Goal: Answer question/provide support: Share knowledge or assist other users

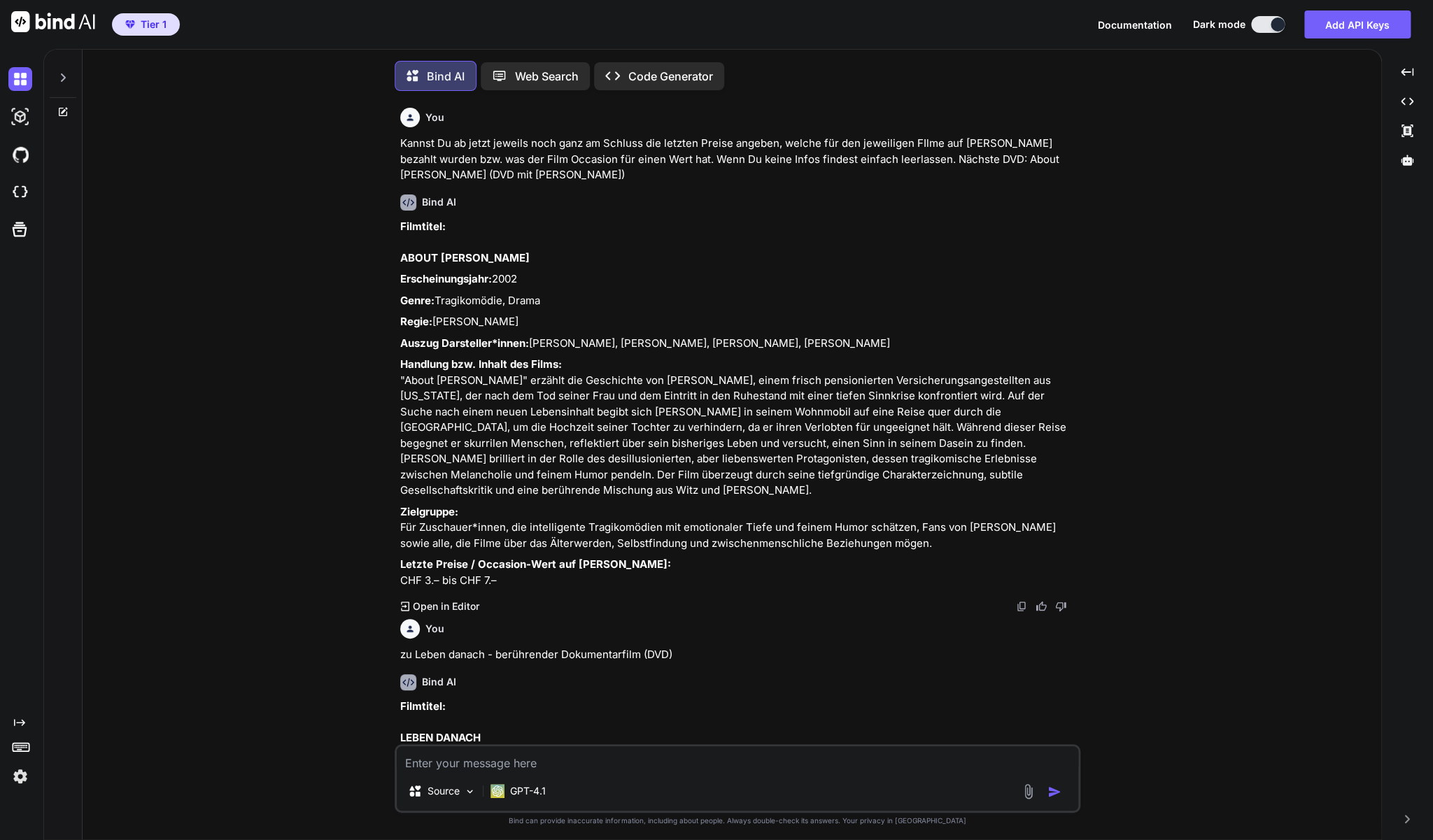
scroll to position [6668, 0]
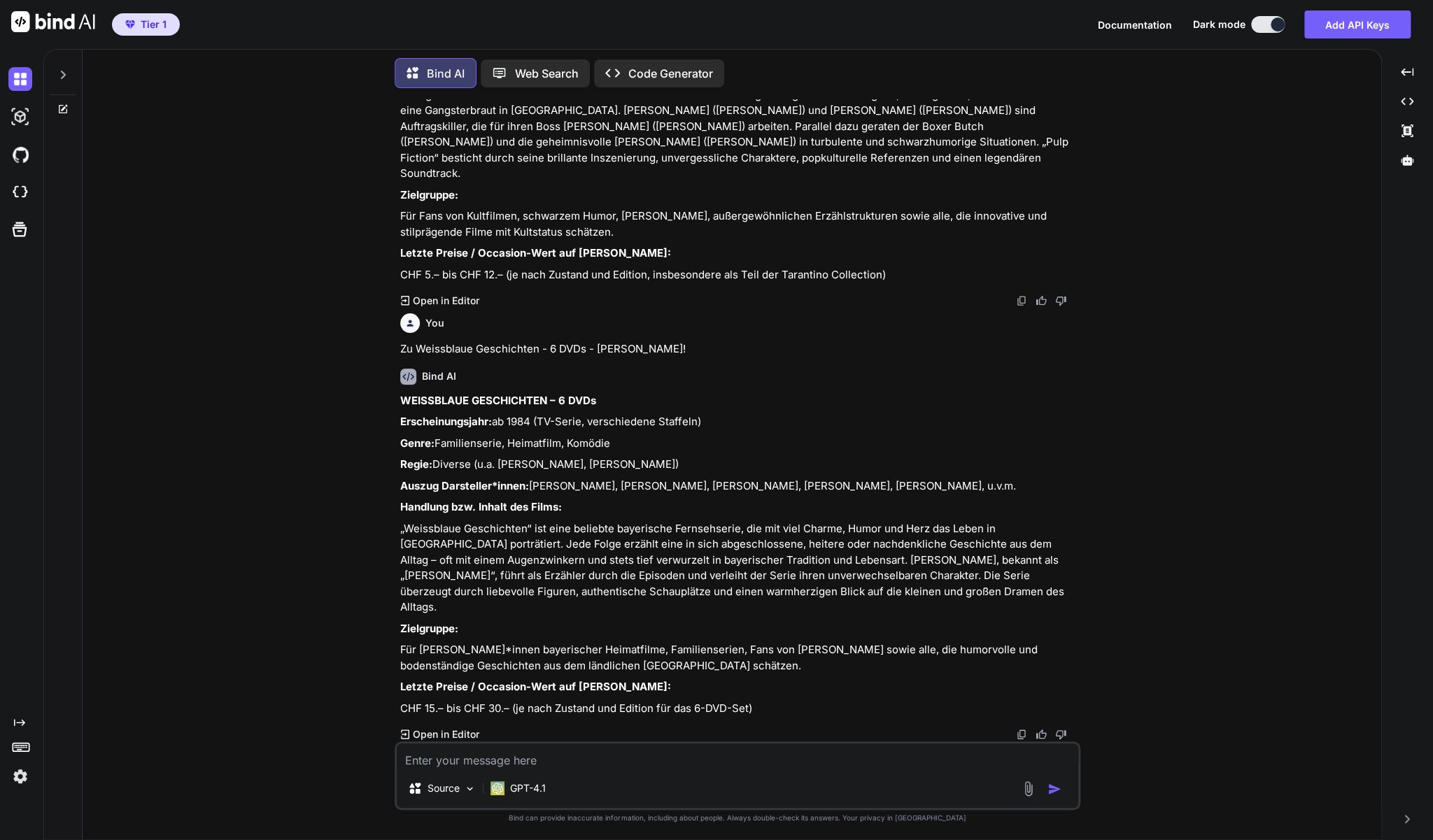
click at [484, 758] on textarea at bounding box center [738, 756] width 681 height 25
paste textarea "DVD-Set: Was ist Was - Tiere und Natur"
drag, startPoint x: 570, startPoint y: 763, endPoint x: 522, endPoint y: 756, distance: 48.5
click at [522, 756] on textarea "zu den beiden dvd's: DVD-Set: Was ist Was - Tiere und Natur" at bounding box center [738, 756] width 681 height 25
type textarea "zu den beiden dvd's: Was ist Was - Tiere und Natur"
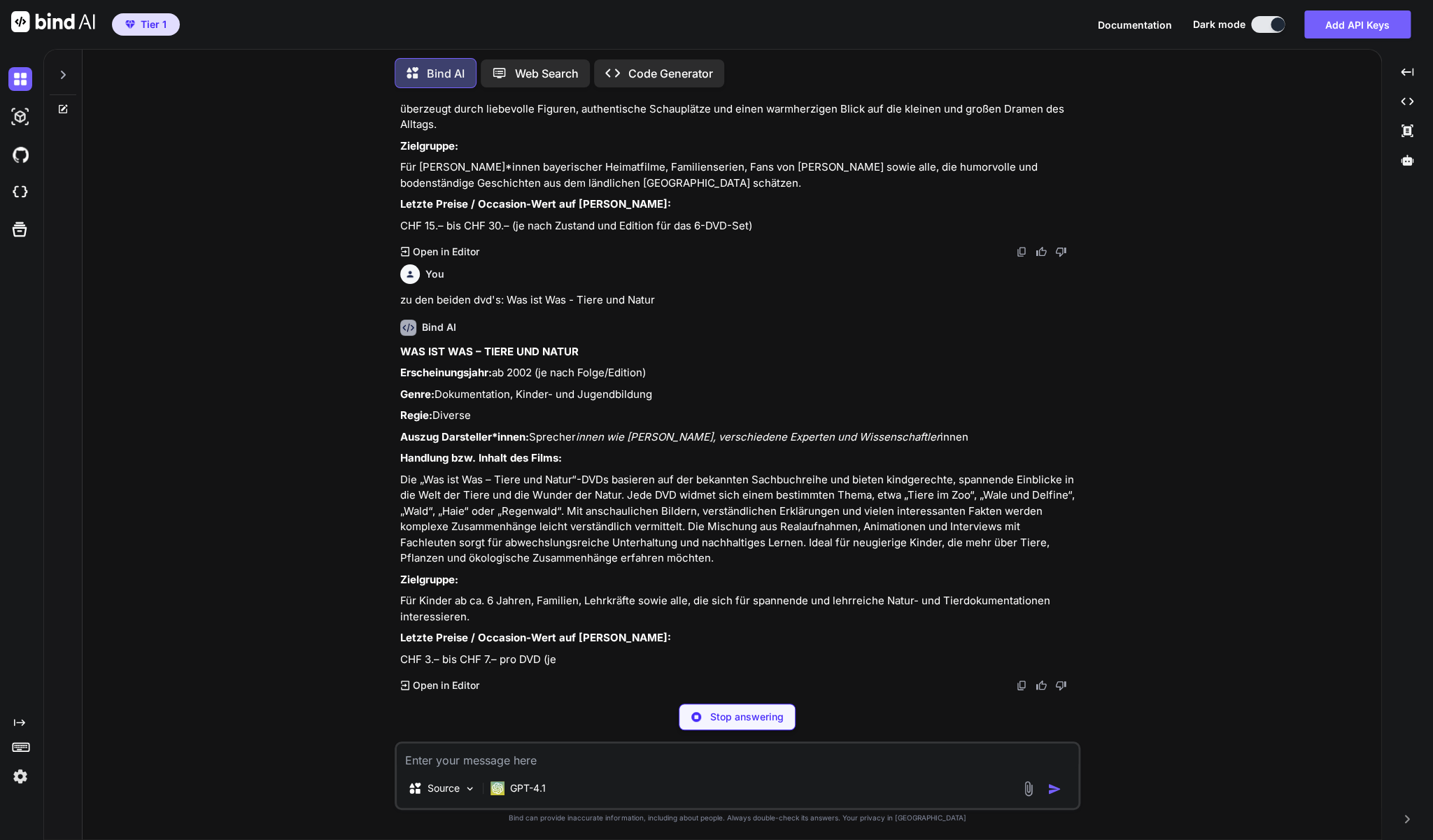
scroll to position [7102, 0]
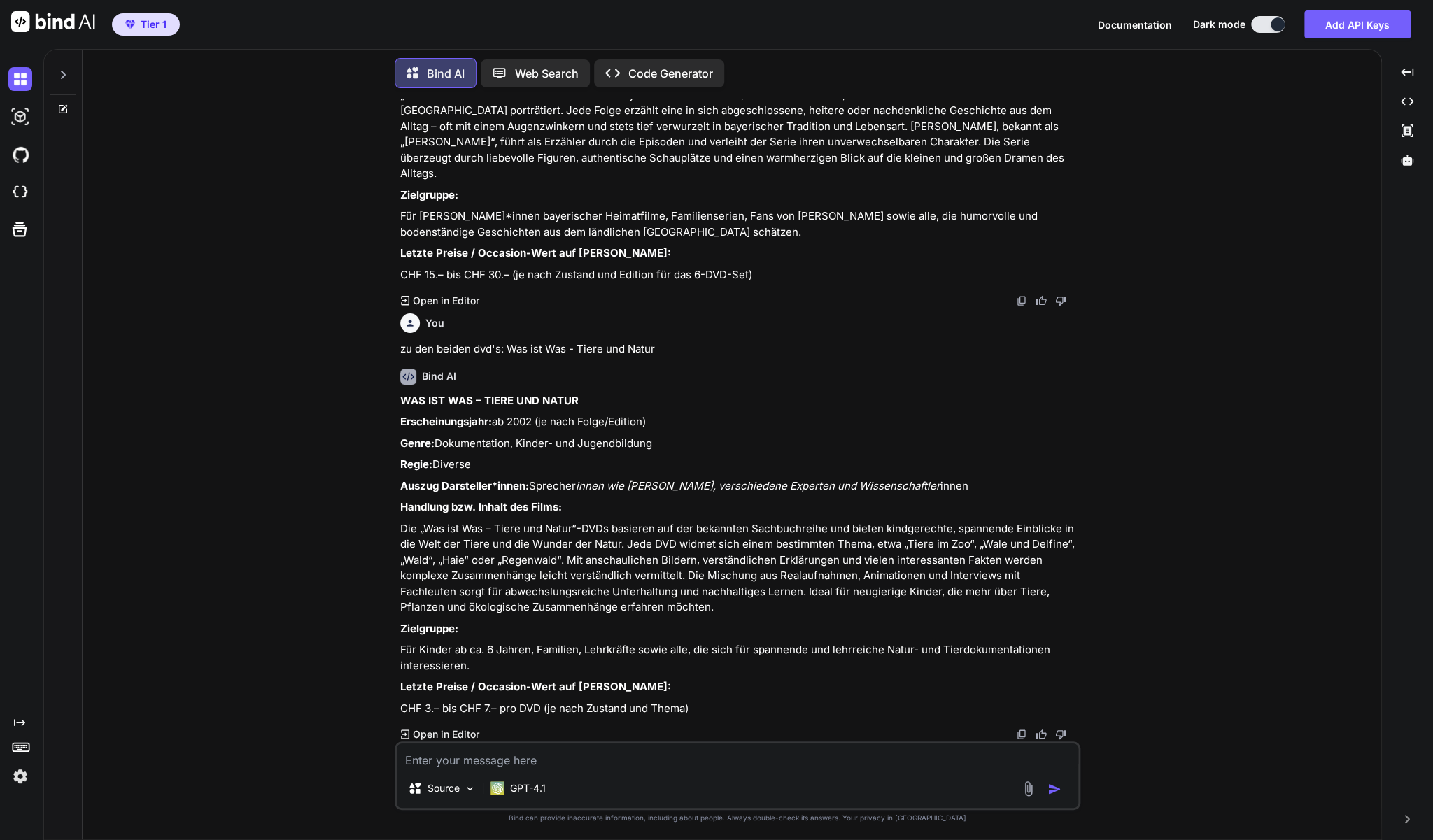
click at [596, 770] on div "Source GPT-4.1" at bounding box center [738, 776] width 686 height 69
click at [599, 760] on textarea at bounding box center [738, 756] width 681 height 25
click at [484, 760] on textarea at bounding box center [738, 756] width 681 height 25
type textarea "Das sind zwei einzelene DVD ..."
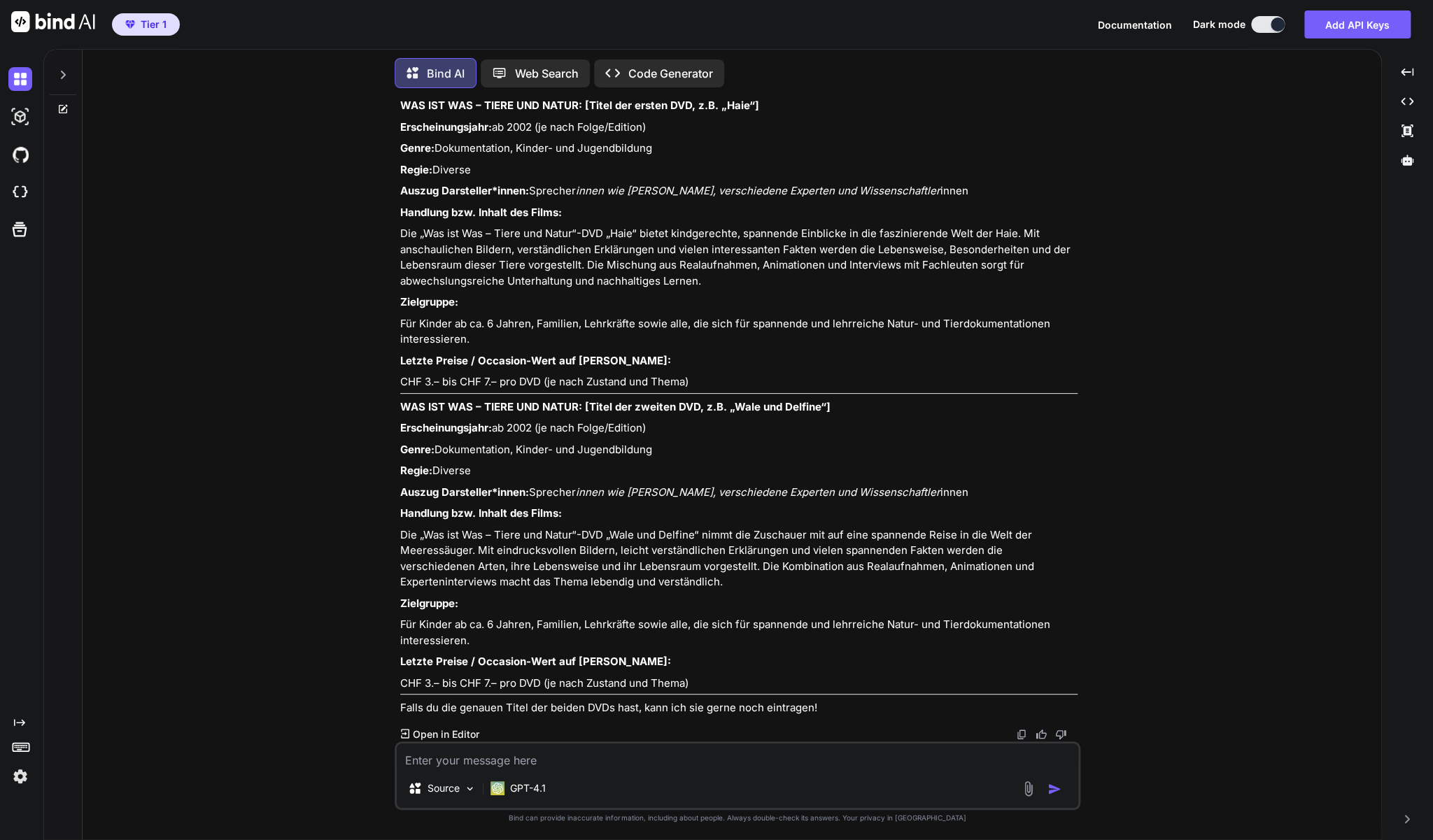
scroll to position [7806, 0]
click at [534, 773] on div "Source GPT-4.1" at bounding box center [738, 776] width 686 height 69
click at [544, 758] on textarea at bounding box center [738, 756] width 681 height 25
drag, startPoint x: 513, startPoint y: 156, endPoint x: 400, endPoint y: 151, distance: 113.1
click at [400, 151] on div "You Kannst Du ab jetzt jeweils noch ganz am Schluss die letzten Preise angeben,…" at bounding box center [739, 420] width 683 height 642
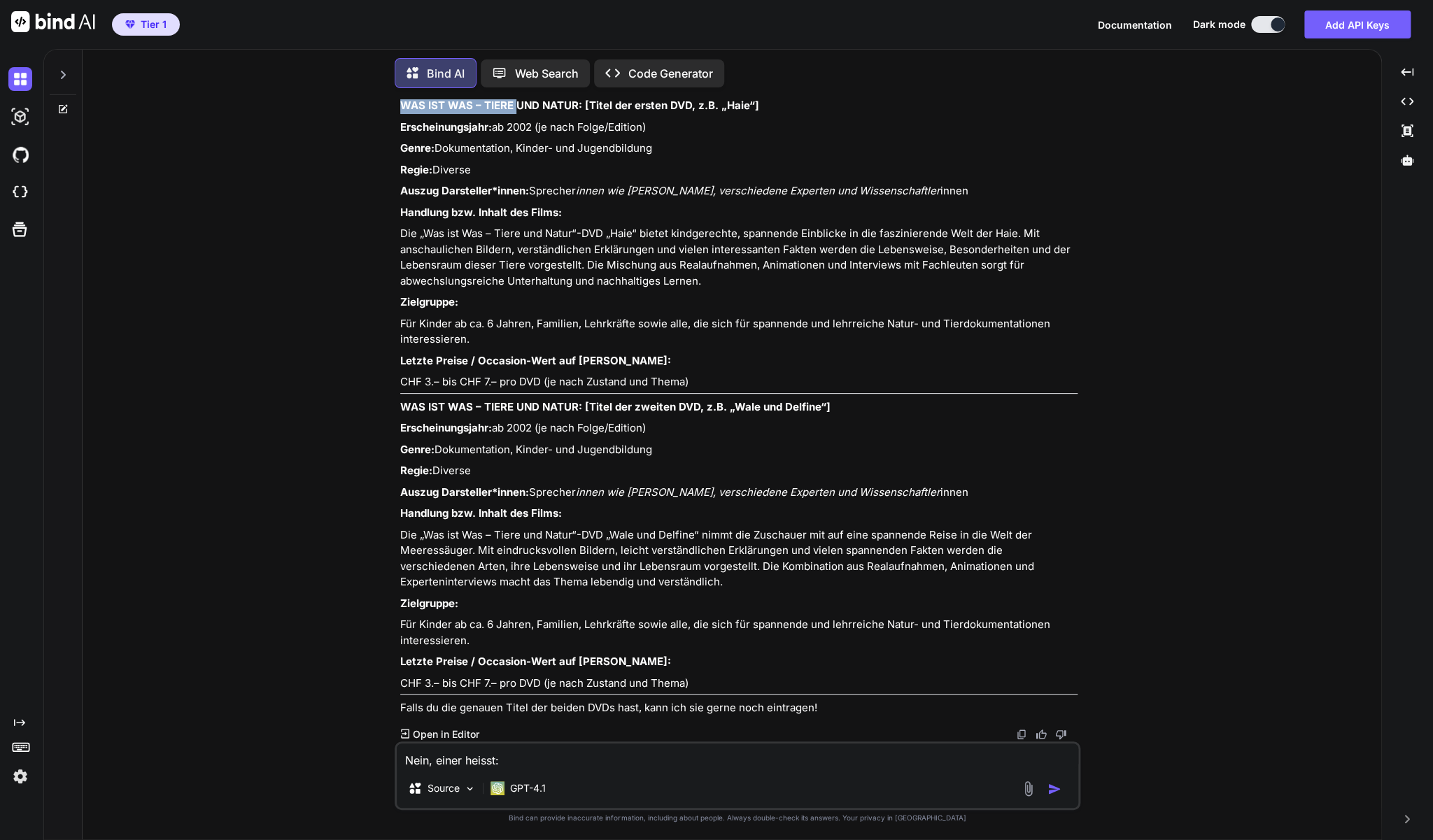
copy strong "WAS IST WAS – TIERE"
click at [532, 757] on textarea "Nein, einer heisst:" at bounding box center [738, 756] width 681 height 25
paste textarea "WAS IST WAS – TIERE"
type textarea "Nein, einer heisst: WAS IST WAS – TIERE und der andere WAS IST WAS – NATUR"
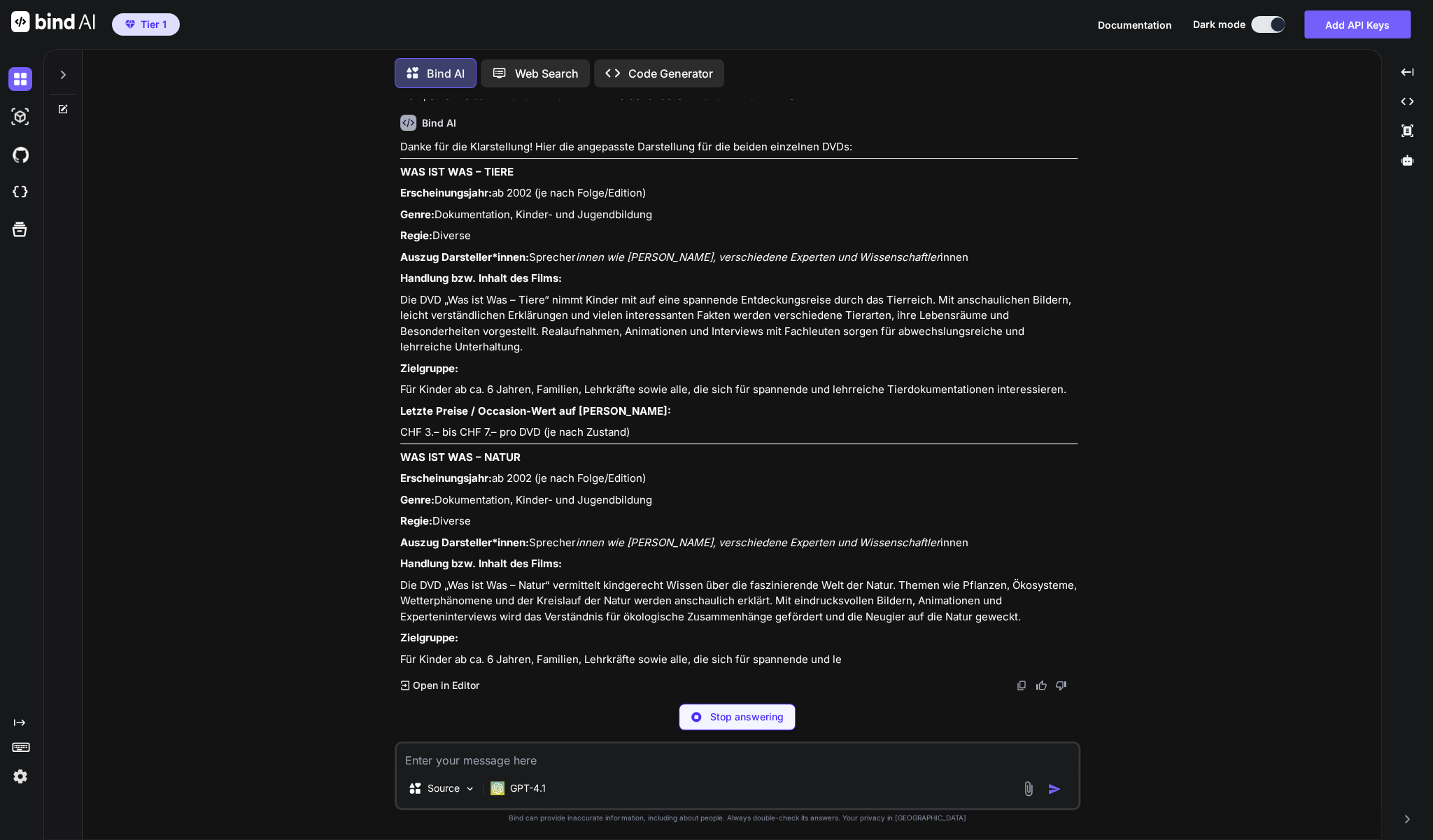
scroll to position [8541, 0]
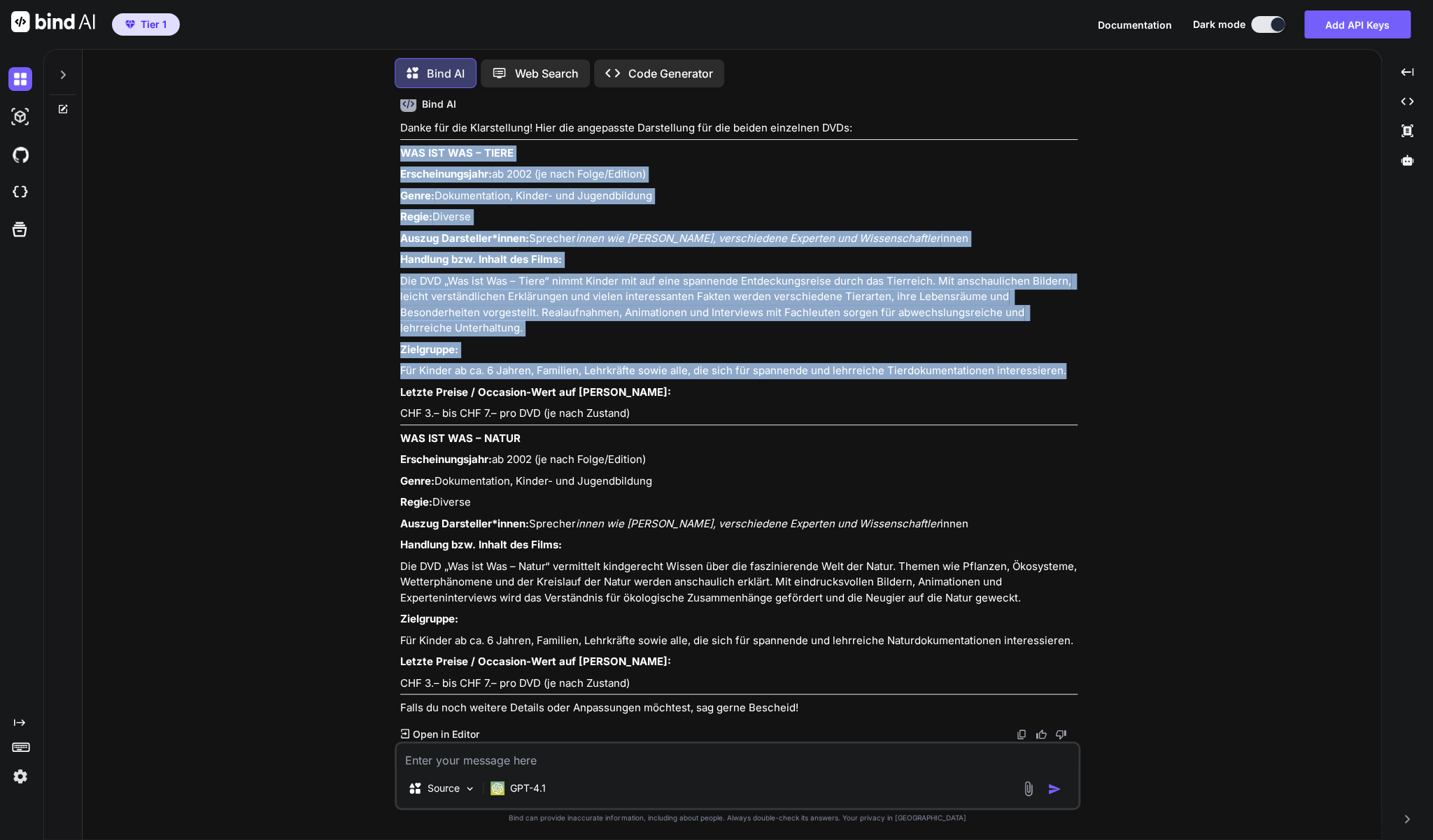
drag, startPoint x: 1077, startPoint y: 390, endPoint x: 400, endPoint y: 173, distance: 710.9
click at [400, 173] on div "You Kannst Du ab jetzt jeweils noch ganz am Schluss die letzten Preise angeben,…" at bounding box center [739, 420] width 683 height 642
copy div "WAS IST WAS – TIERE Erscheinungsjahr: ab 2002 (je nach Folge/Edition) Genre: Do…"
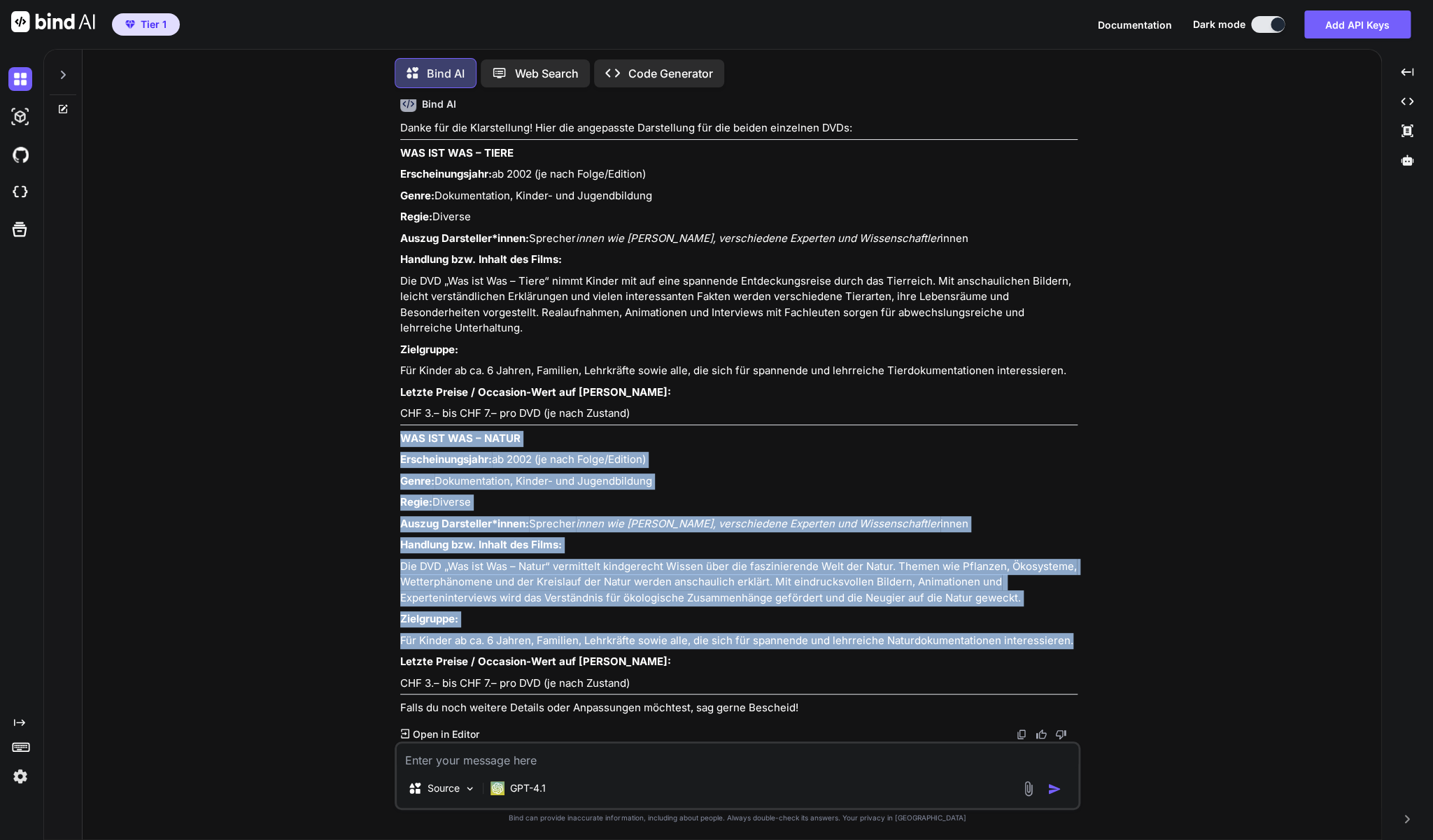
drag, startPoint x: 1008, startPoint y: 634, endPoint x: 402, endPoint y: 438, distance: 636.9
click at [402, 438] on div "You Kannst Du ab jetzt jeweils noch ganz am Schluss die letzten Preise angeben,…" at bounding box center [738, 470] width 1288 height 741
copy div "WAS IST WAS – NATUR Erscheinungsjahr: ab 2002 (je nach Folge/Edition) Genre: Do…"
